Goal: Task Accomplishment & Management: Manage account settings

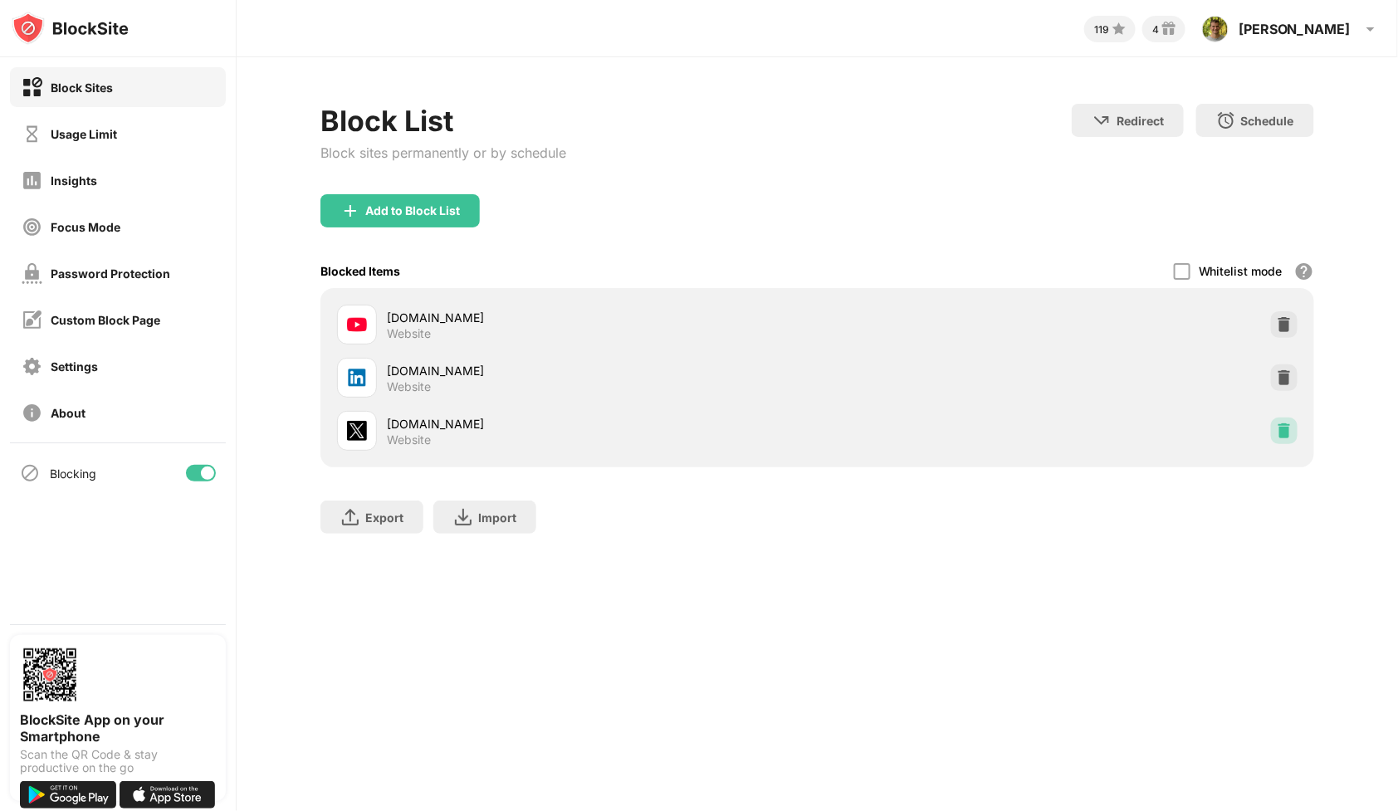
click at [1294, 437] on div at bounding box center [1284, 431] width 27 height 27
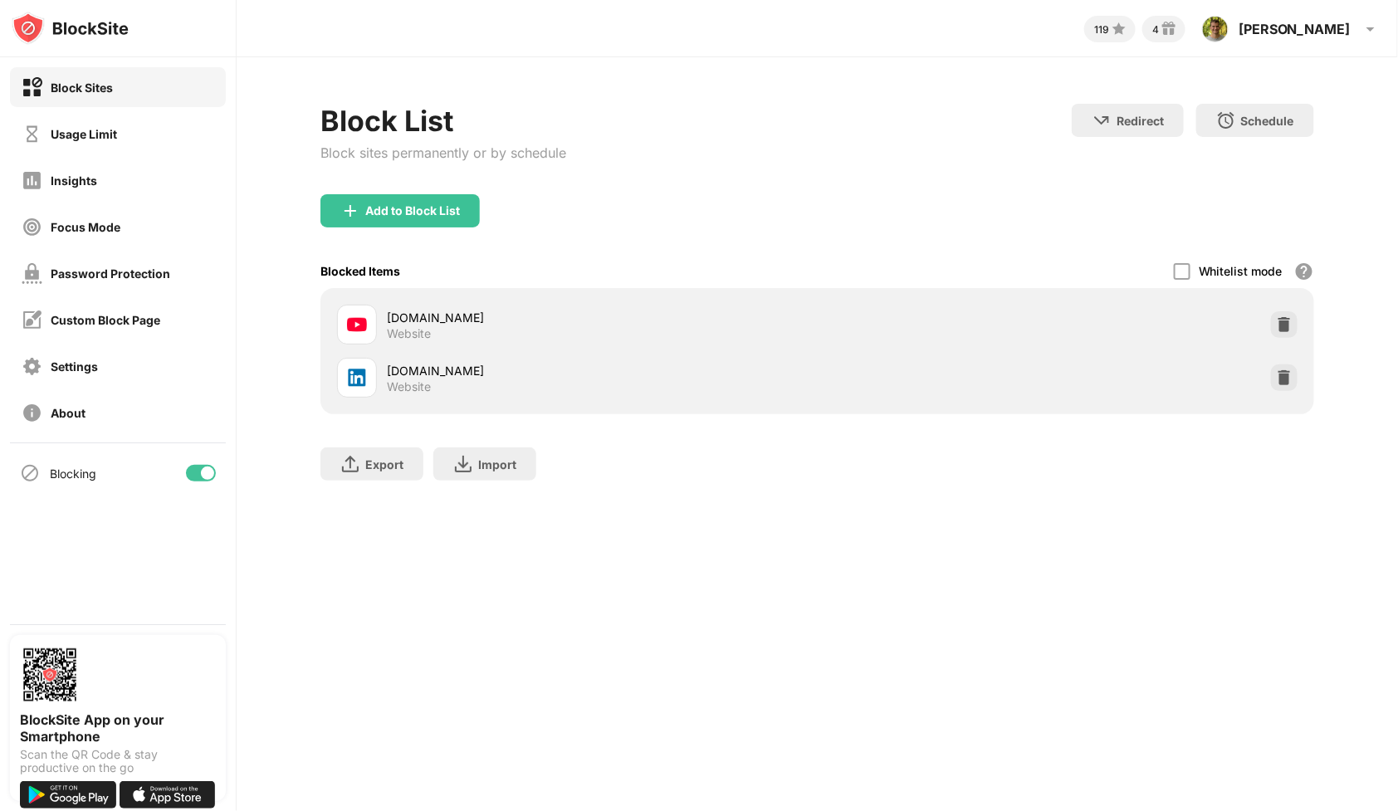
click at [926, 619] on div "119 4 Daniel Daniel Petkevich View Account Insights Rewards Settings Support Lo…" at bounding box center [818, 405] width 1162 height 811
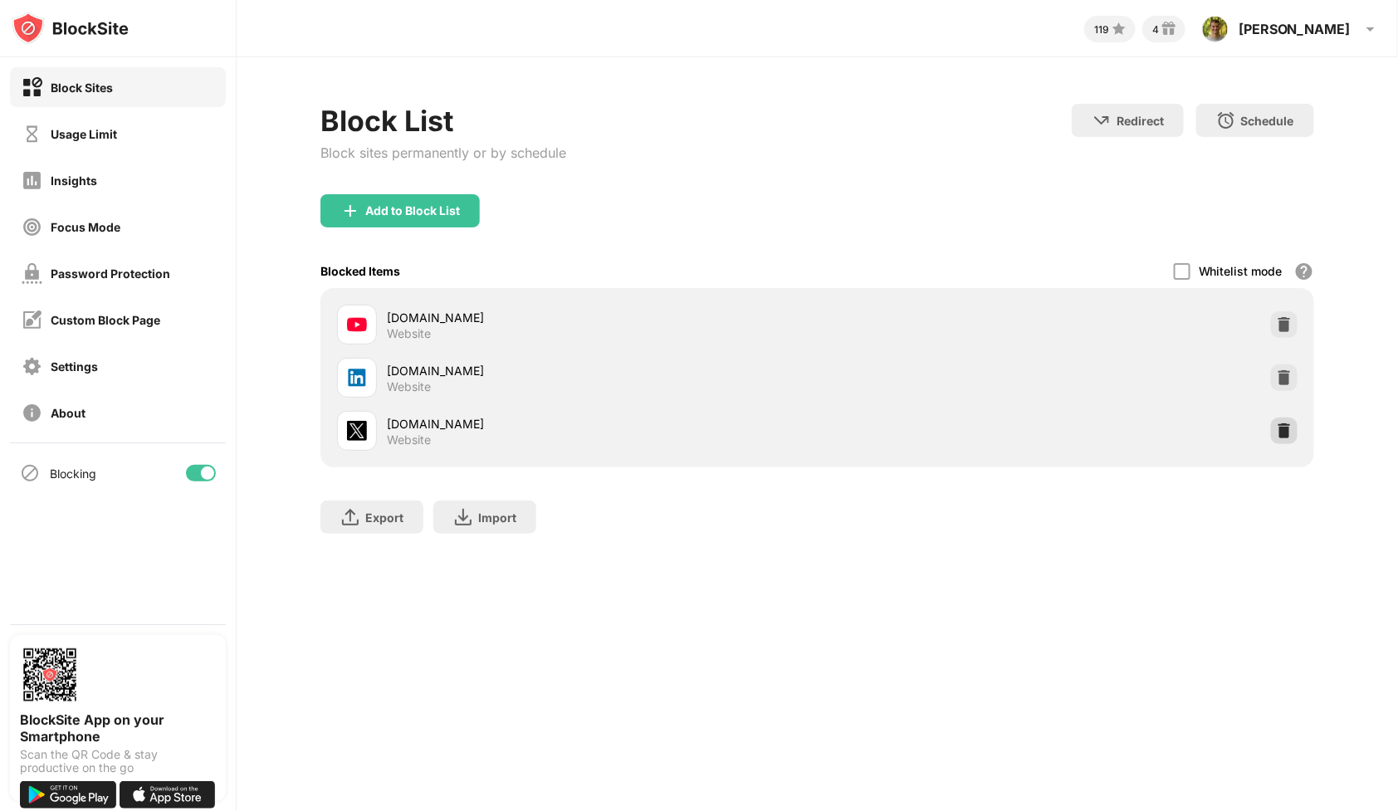
click at [1293, 423] on div at bounding box center [1284, 431] width 27 height 27
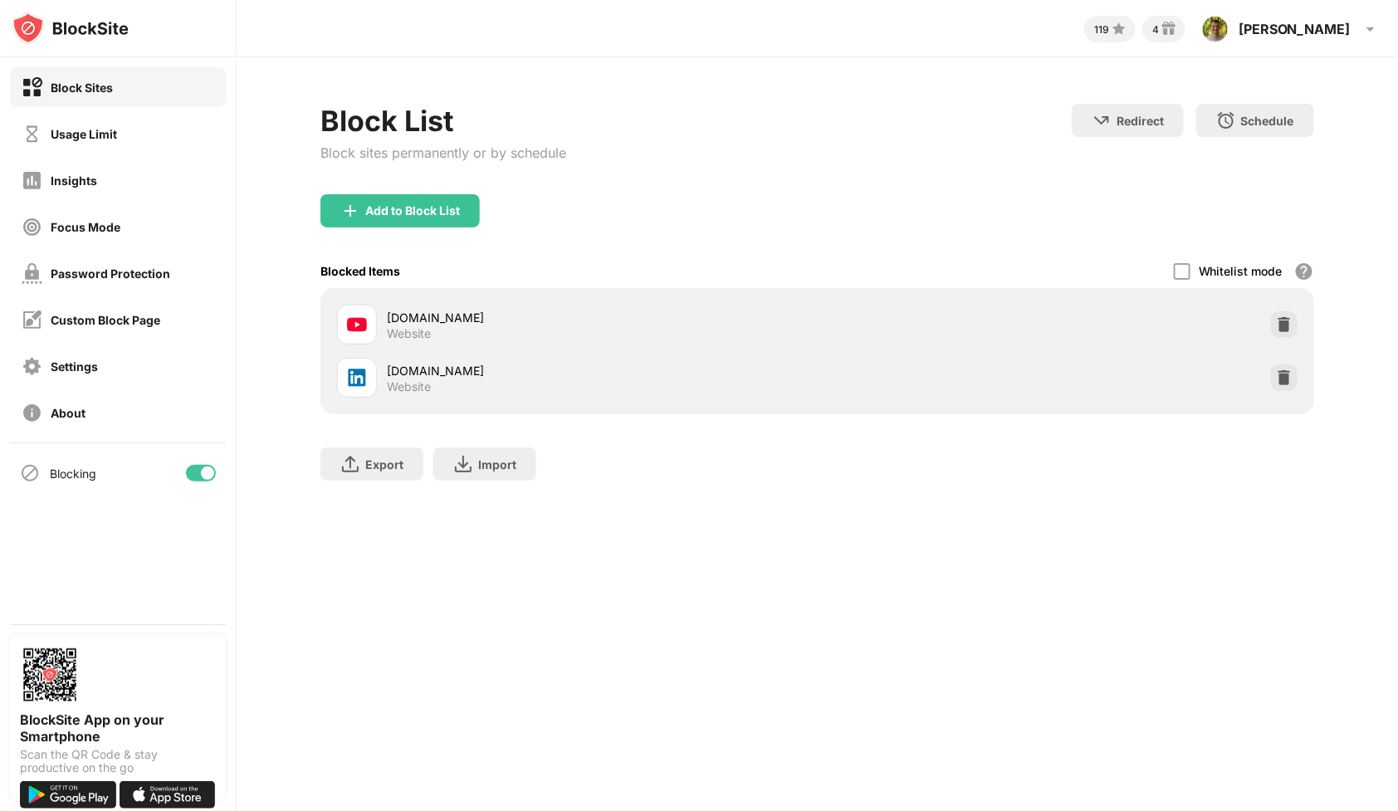
click at [1026, 565] on div "119 4 [PERSON_NAME] View Account Insights Rewards Settings Support Log Out Bloc…" at bounding box center [818, 405] width 1162 height 811
